Goal: Participate in discussion: Engage in conversation with other users on a specific topic

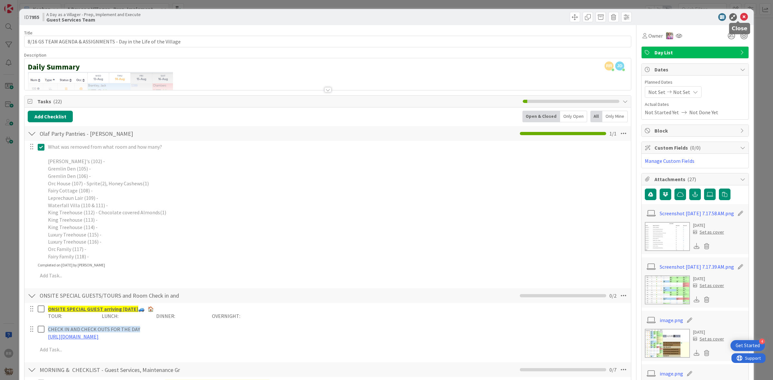
click at [740, 19] on icon at bounding box center [744, 17] width 8 height 8
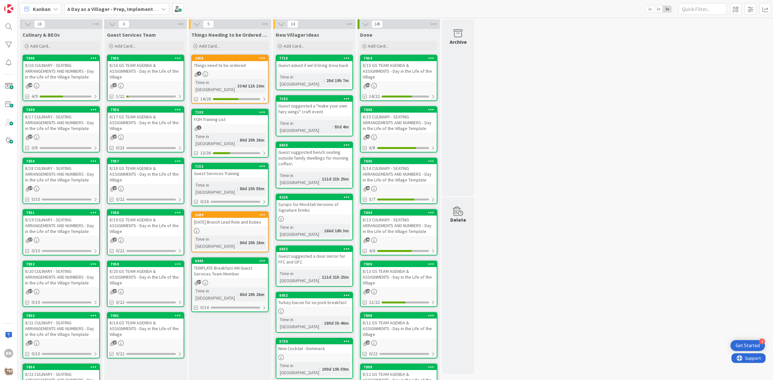
click at [227, 70] on link "2858 Things need to be ordered 4 Time in Column : 334d 11h 10m 14/26" at bounding box center [229, 79] width 77 height 49
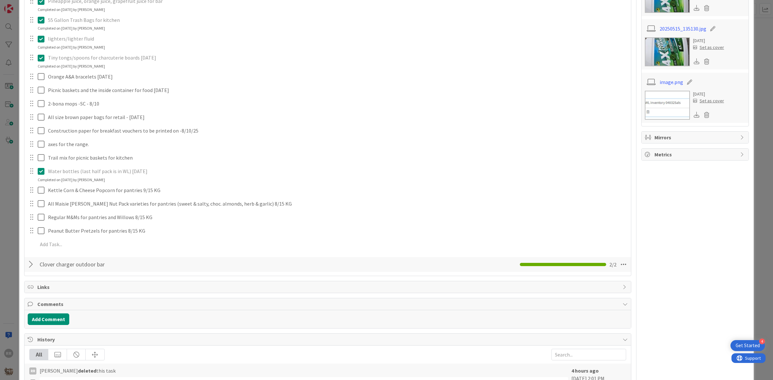
scroll to position [322, 0]
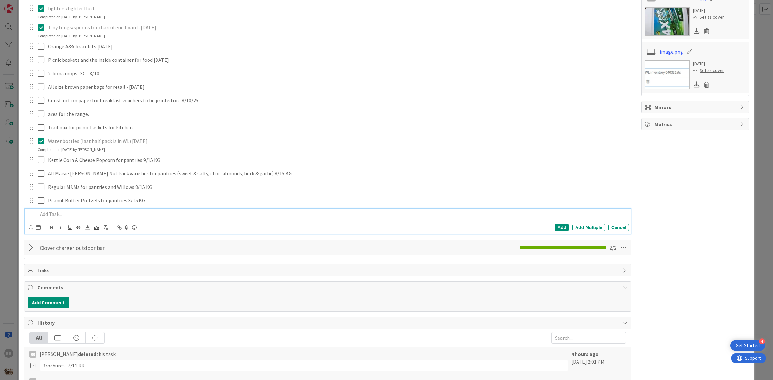
click at [53, 216] on p at bounding box center [332, 214] width 588 height 7
click at [132, 217] on p "2 sets of jute circular placemats for the nest [URL][DOMAIN_NAME]" at bounding box center [332, 214] width 588 height 7
drag, startPoint x: 576, startPoint y: 233, endPoint x: 132, endPoint y: 216, distance: 444.5
click at [132, 216] on p "2 sets of jute circular placemats for the nest [URL][DOMAIN_NAME]" at bounding box center [332, 214] width 588 height 7
drag, startPoint x: 159, startPoint y: 215, endPoint x: 134, endPoint y: 216, distance: 25.8
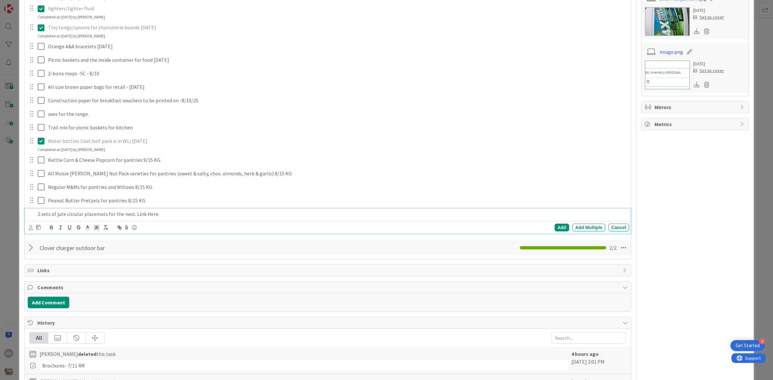
click at [134, 216] on p "2 sets of jute circular placemats for the nest. Link Here:" at bounding box center [332, 214] width 588 height 7
click at [120, 227] on icon "button" at bounding box center [118, 227] width 2 height 2
click at [158, 225] on input "Link Here:" at bounding box center [147, 226] width 55 height 8
paste input "[URL][DOMAIN_NAME]"
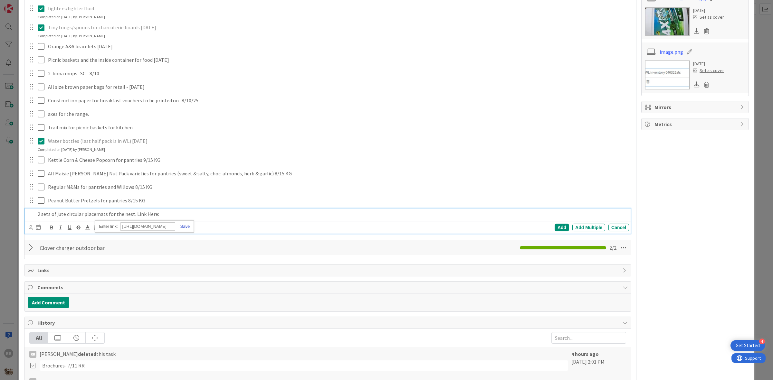
type input "[URL][DOMAIN_NAME]"
click at [182, 226] on link at bounding box center [182, 226] width 15 height 5
click at [170, 215] on p "2 sets of jute circular placemats for the nest. Link Here:" at bounding box center [332, 214] width 588 height 7
click at [165, 213] on p "2 sets of jute circular placemats for the nest. Link Here:" at bounding box center [332, 214] width 588 height 7
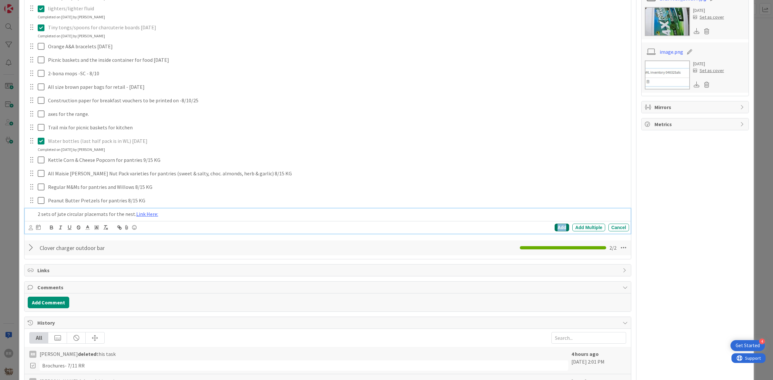
click at [554, 227] on div "Add" at bounding box center [561, 228] width 14 height 8
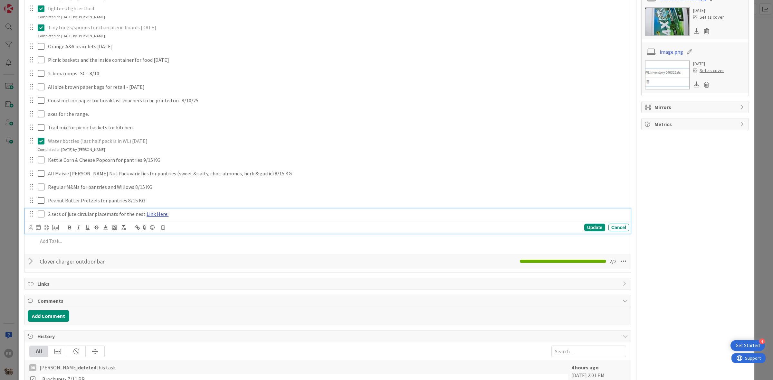
click at [155, 216] on link "Link Here:" at bounding box center [157, 214] width 22 height 6
click at [137, 226] on link "[URL][DOMAIN_NAME]" at bounding box center [138, 226] width 44 height 8
click at [587, 227] on div "Update" at bounding box center [594, 228] width 21 height 8
